Goal: Transaction & Acquisition: Purchase product/service

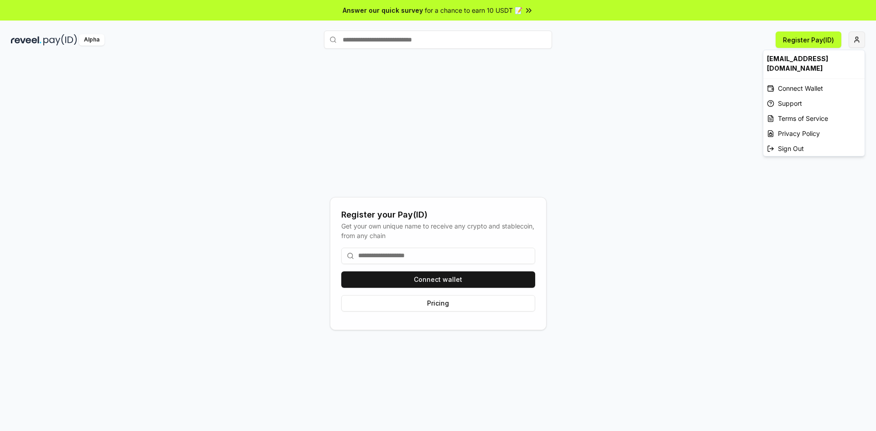
click at [858, 39] on html "Answer our quick survey for a chance to earn 10 USDT 📝 Alpha Register Pay(ID) R…" at bounding box center [438, 215] width 876 height 431
click at [816, 93] on div "Connect Wallet" at bounding box center [813, 88] width 101 height 15
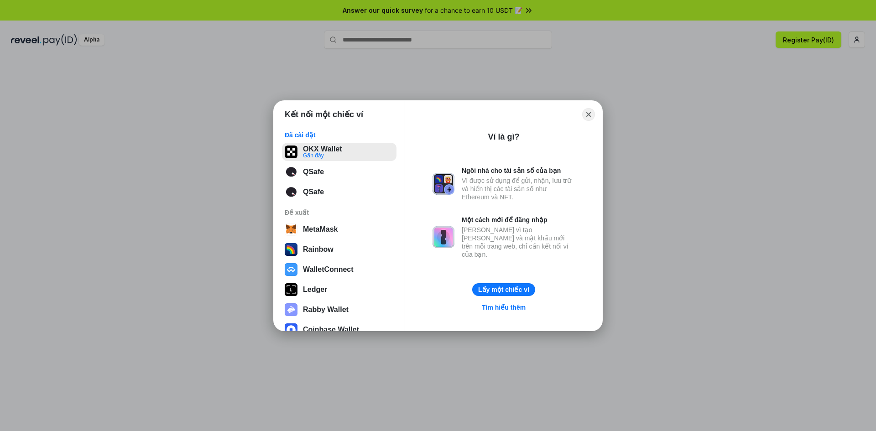
drag, startPoint x: 334, startPoint y: 150, endPoint x: 343, endPoint y: 154, distance: 9.8
click at [336, 150] on button "OKX Wallet Gần đây" at bounding box center [339, 152] width 114 height 18
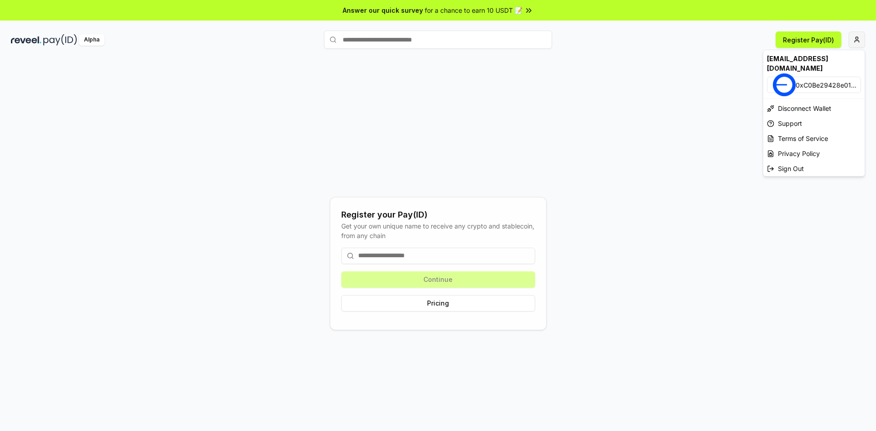
click at [855, 41] on html "Answer our quick survey for a chance to earn 10 USDT 📝 Alpha Register Pay(ID) R…" at bounding box center [438, 215] width 876 height 431
click at [788, 62] on div "[EMAIL_ADDRESS][DOMAIN_NAME]" at bounding box center [813, 63] width 101 height 26
drag, startPoint x: 788, startPoint y: 62, endPoint x: 781, endPoint y: 63, distance: 6.9
click at [787, 62] on div "[EMAIL_ADDRESS][DOMAIN_NAME]" at bounding box center [813, 63] width 101 height 26
drag, startPoint x: 634, startPoint y: 80, endPoint x: 467, endPoint y: 90, distance: 167.2
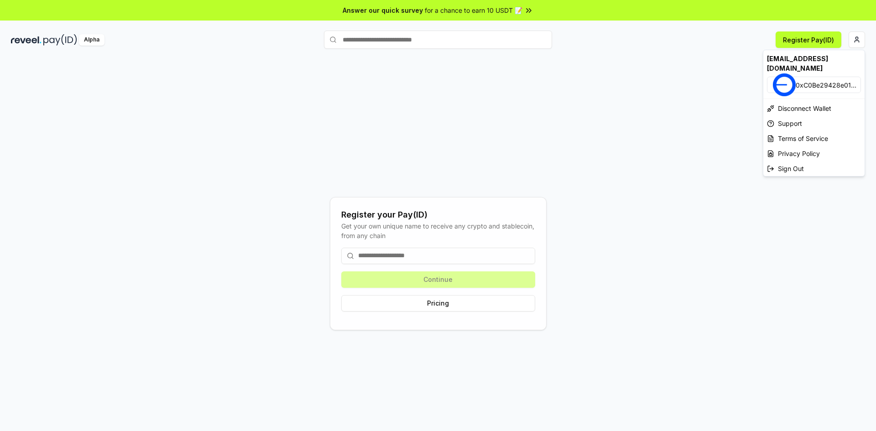
click at [633, 81] on html "Answer our quick survey for a chance to earn 10 USDT 📝 Alpha Register Pay(ID) R…" at bounding box center [438, 215] width 876 height 431
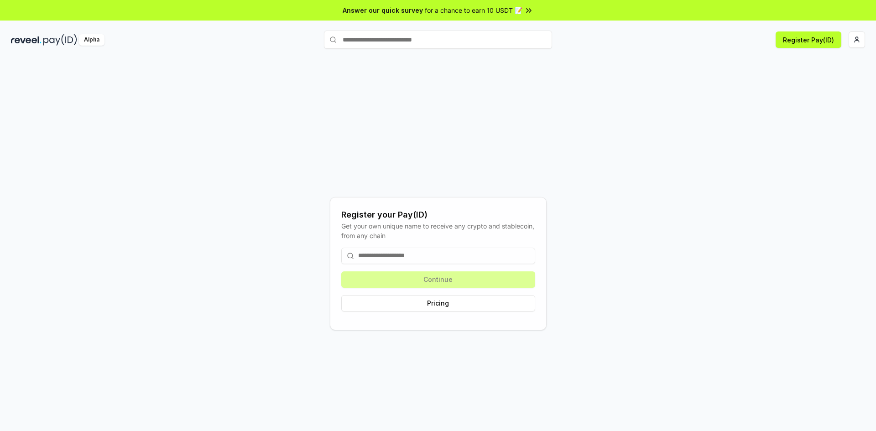
click at [430, 259] on input at bounding box center [438, 256] width 194 height 16
click at [400, 258] on input at bounding box center [438, 256] width 194 height 16
click at [392, 257] on input at bounding box center [438, 256] width 194 height 16
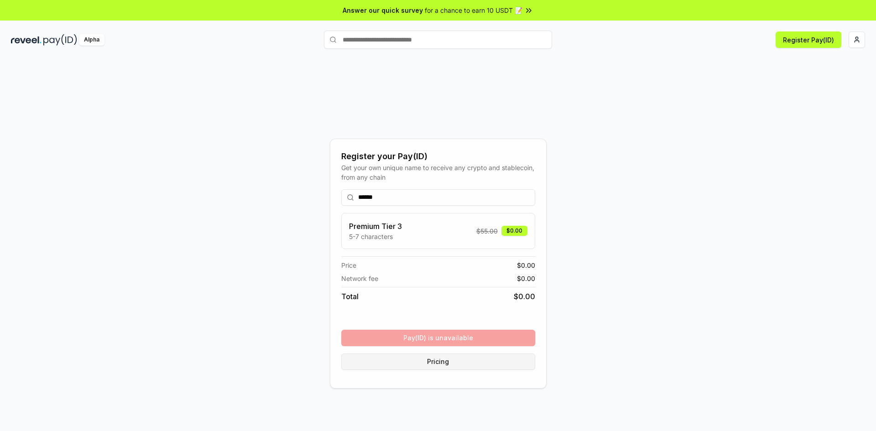
type input "******"
click at [463, 360] on button "Pricing" at bounding box center [438, 361] width 194 height 16
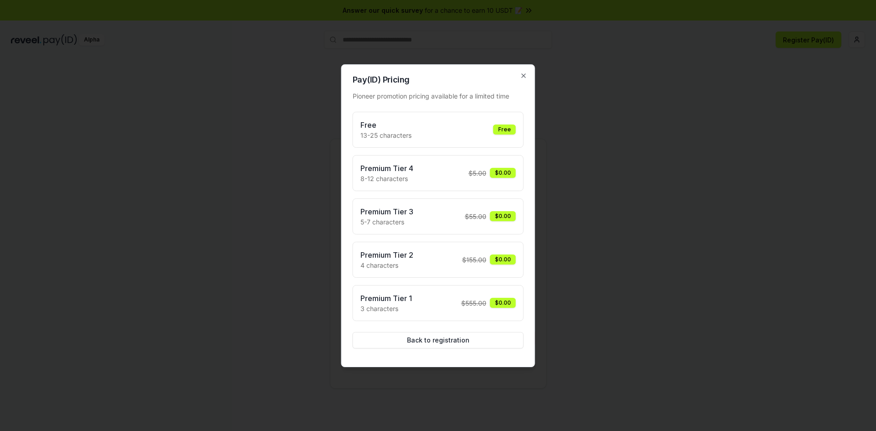
drag, startPoint x: 503, startPoint y: 130, endPoint x: 490, endPoint y: 132, distance: 13.1
click at [503, 130] on div "Free" at bounding box center [504, 129] width 23 height 10
drag, startPoint x: 457, startPoint y: 128, endPoint x: 509, endPoint y: 90, distance: 63.9
click at [464, 117] on div "Free 13-25 characters Free" at bounding box center [438, 130] width 171 height 36
click at [526, 78] on icon "button" at bounding box center [523, 75] width 7 height 7
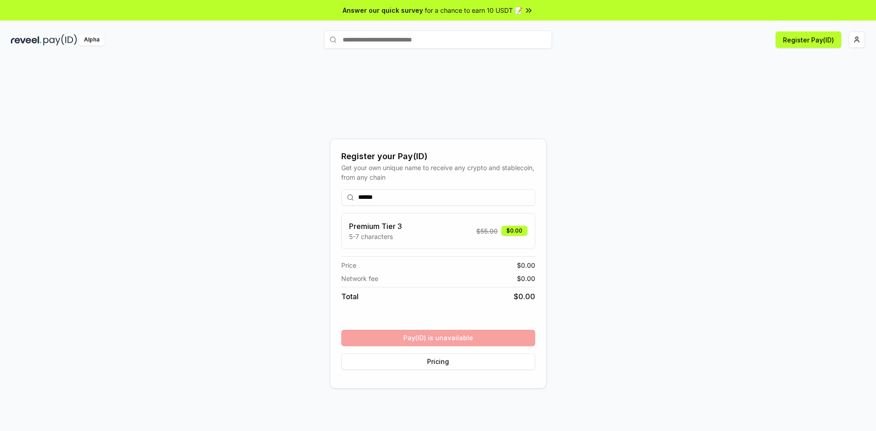
drag, startPoint x: 711, startPoint y: 73, endPoint x: 754, endPoint y: 63, distance: 44.4
click at [725, 69] on div "Register your Pay(ID) Get your own unique name to receive any crypto and stable…" at bounding box center [438, 254] width 876 height 405
click at [810, 42] on button "Register Pay(ID)" at bounding box center [808, 39] width 66 height 16
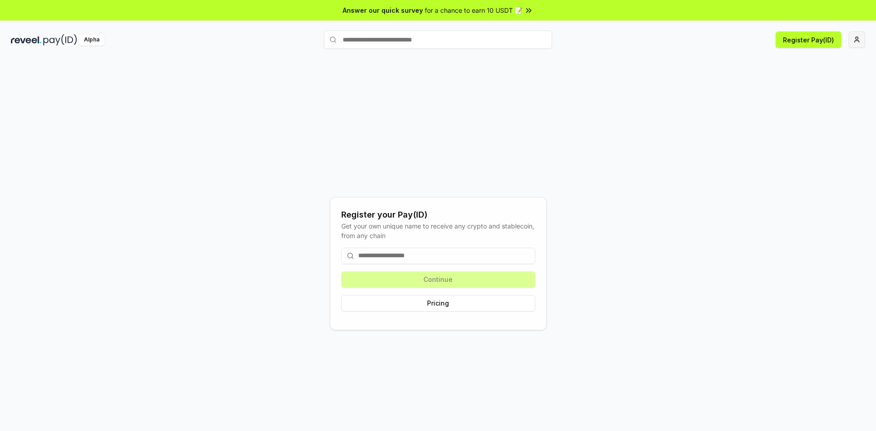
click at [859, 41] on html "Answer our quick survey for a chance to earn 10 USDT 📝 Alpha Register Pay(ID) R…" at bounding box center [438, 215] width 876 height 431
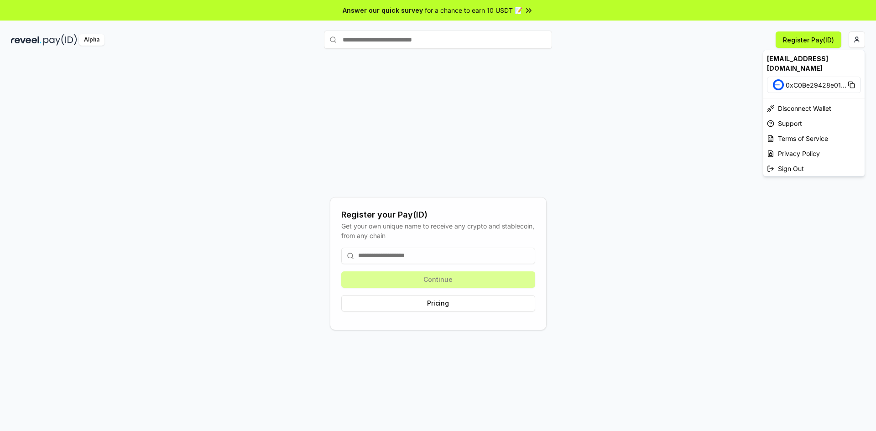
click at [826, 62] on div "[EMAIL_ADDRESS][DOMAIN_NAME]" at bounding box center [813, 63] width 101 height 26
click at [811, 56] on div "[EMAIL_ADDRESS][DOMAIN_NAME]" at bounding box center [813, 63] width 101 height 26
click at [796, 83] on span "0xC0Be29428e01 ..." at bounding box center [815, 85] width 61 height 10
click at [801, 86] on span "0xC0Be29428e01 ..." at bounding box center [815, 85] width 61 height 10
drag, startPoint x: 570, startPoint y: 52, endPoint x: 425, endPoint y: 47, distance: 145.1
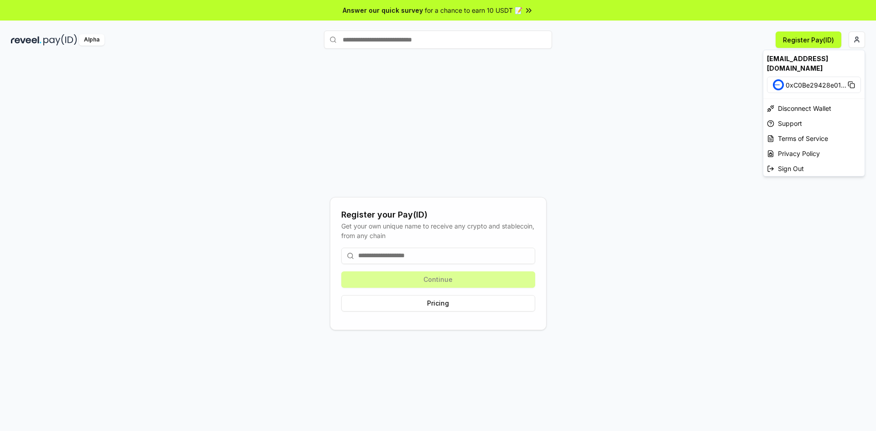
click at [565, 54] on html "Answer our quick survey for a chance to earn 10 USDT 📝 Alpha Register Pay(ID) R…" at bounding box center [438, 215] width 876 height 431
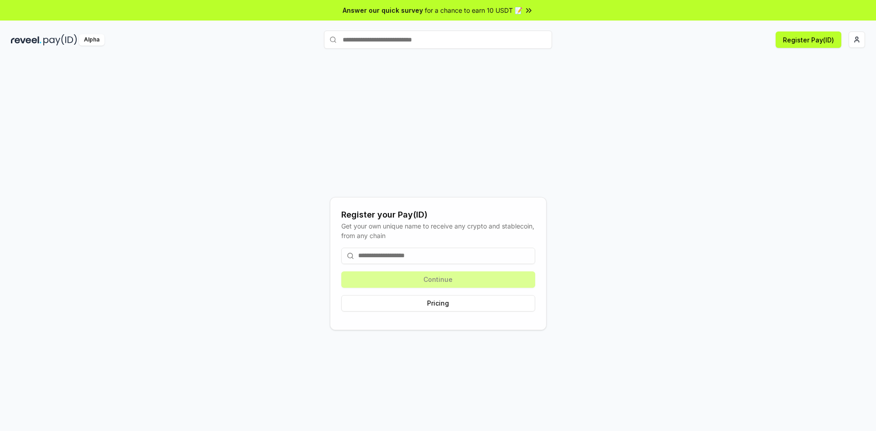
click at [394, 40] on input "text" at bounding box center [438, 40] width 228 height 18
drag, startPoint x: 66, startPoint y: 46, endPoint x: 84, endPoint y: 36, distance: 20.8
click at [66, 45] on div "Alpha Register Pay(ID)" at bounding box center [438, 40] width 876 height 24
click at [84, 36] on div "Alpha" at bounding box center [92, 39] width 26 height 11
click at [27, 36] on img at bounding box center [26, 39] width 31 height 11
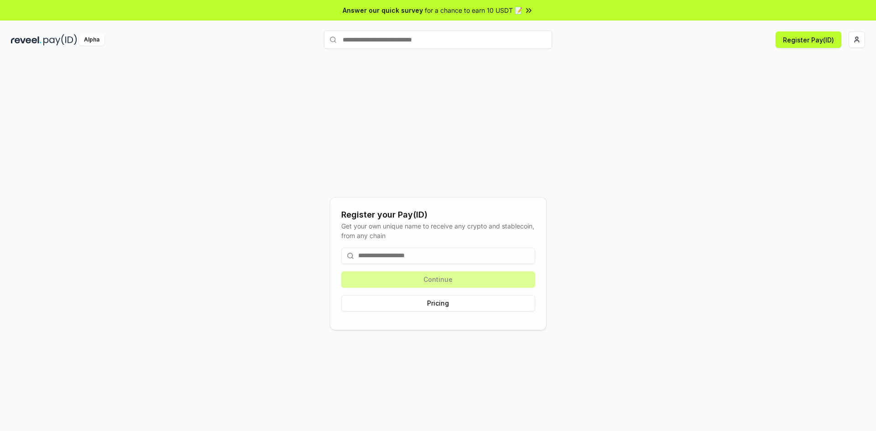
click at [33, 41] on img at bounding box center [26, 39] width 31 height 11
click at [407, 243] on div "Continue Pricing" at bounding box center [438, 279] width 194 height 78
click at [396, 260] on input at bounding box center [438, 256] width 194 height 16
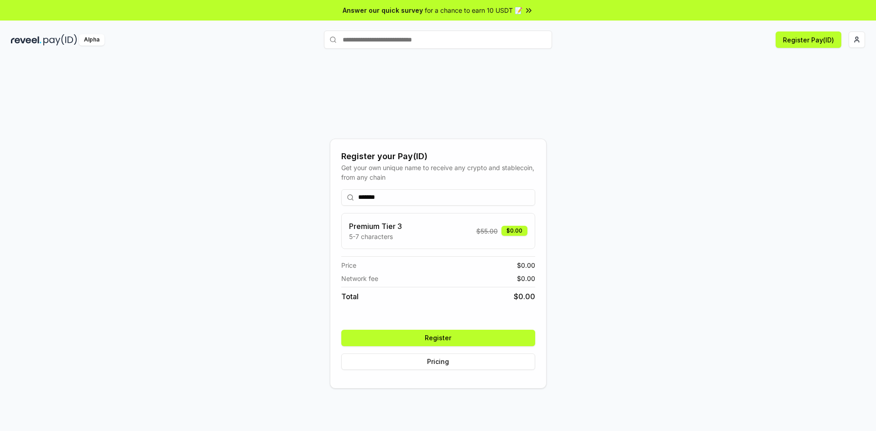
type input "*******"
click at [435, 226] on div "Premium Tier 3 5-7 characters $ 55.00 $0.00" at bounding box center [438, 231] width 178 height 21
click at [442, 338] on button "Register" at bounding box center [438, 338] width 194 height 16
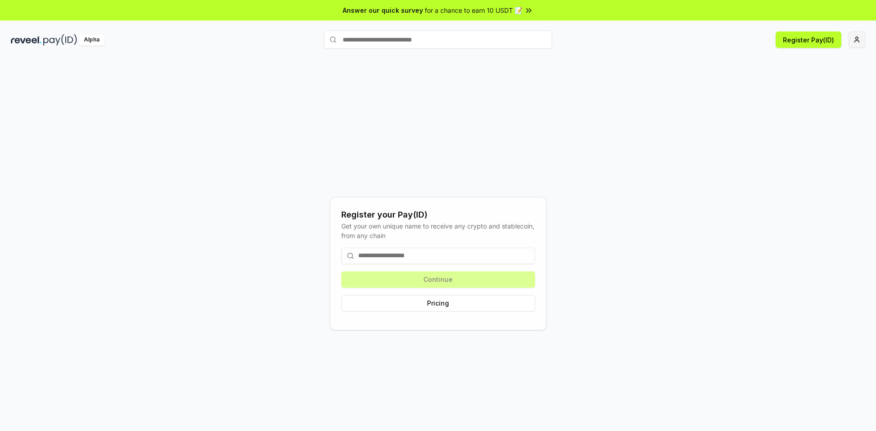
click at [859, 39] on html "Answer our quick survey for a chance to earn 10 USDT 📝 Alpha Register Pay(ID) R…" at bounding box center [438, 215] width 876 height 431
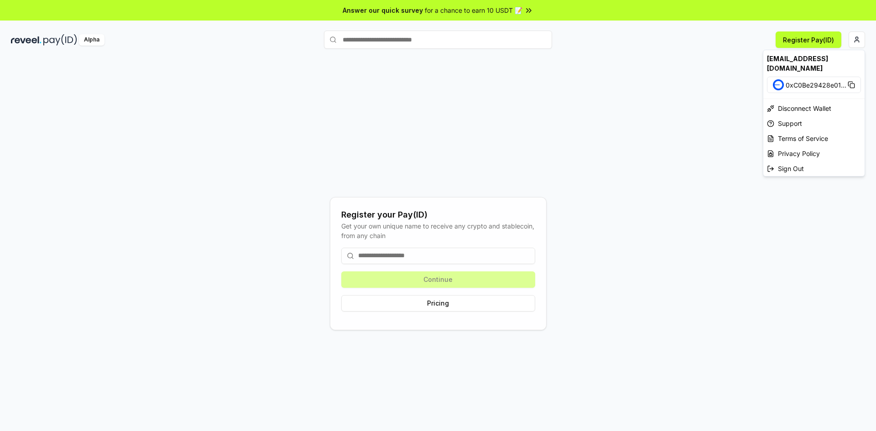
drag, startPoint x: 435, startPoint y: 12, endPoint x: 392, endPoint y: 37, distance: 49.3
click at [434, 13] on html "Answer our quick survey for a chance to earn 10 USDT 📝 Alpha Register Pay(ID) R…" at bounding box center [438, 215] width 876 height 431
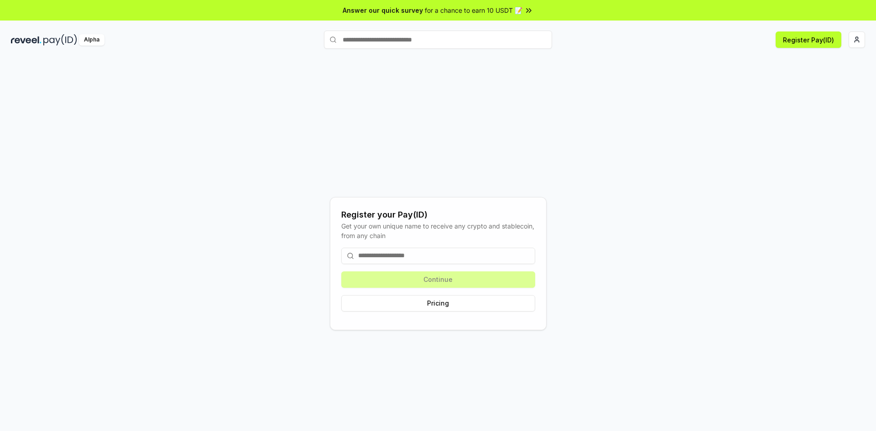
click at [388, 39] on input "text" at bounding box center [438, 40] width 228 height 18
drag, startPoint x: 103, startPoint y: 41, endPoint x: 119, endPoint y: 47, distance: 17.0
click at [103, 41] on div "Alpha" at bounding box center [92, 39] width 26 height 11
